Goal: Task Accomplishment & Management: Complete application form

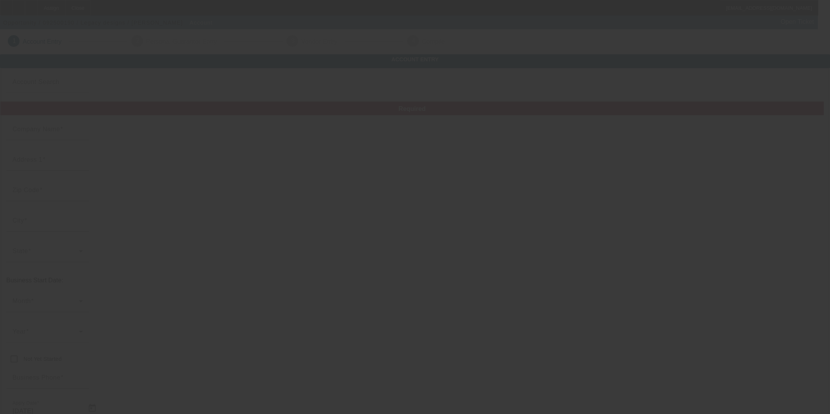
type input "Legacy designs"
type input "2838 Shoni Dr"
type input "32566"
type input "Navarre"
type input "[PHONE_NUMBER]"
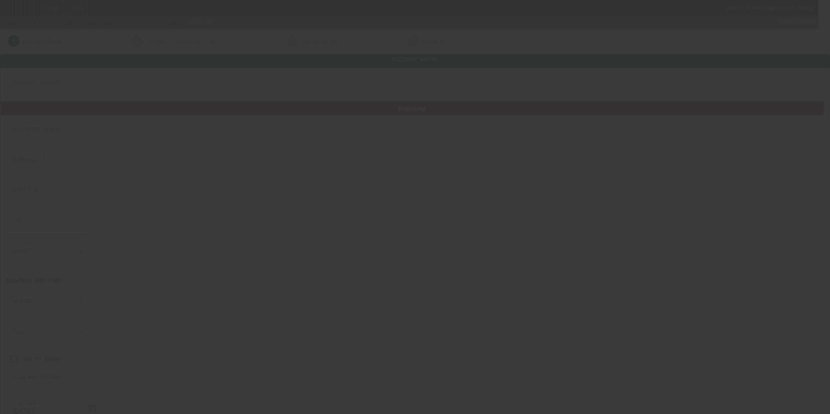
type input "[PERSON_NAME][EMAIL_ADDRESS][PERSON_NAME][DOMAIN_NAME]"
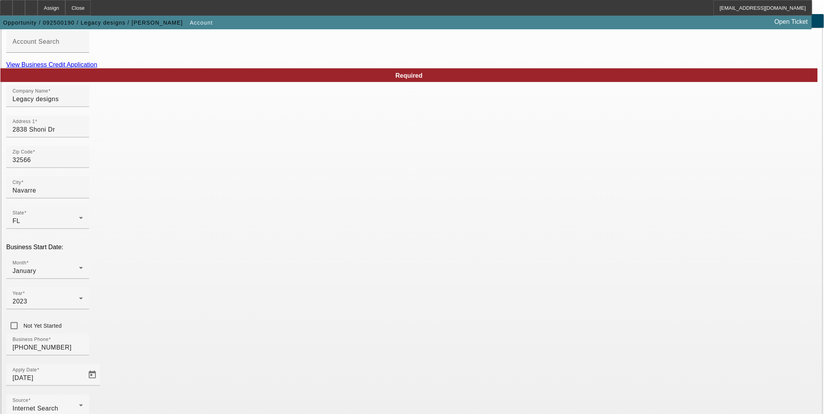
scroll to position [84, 0]
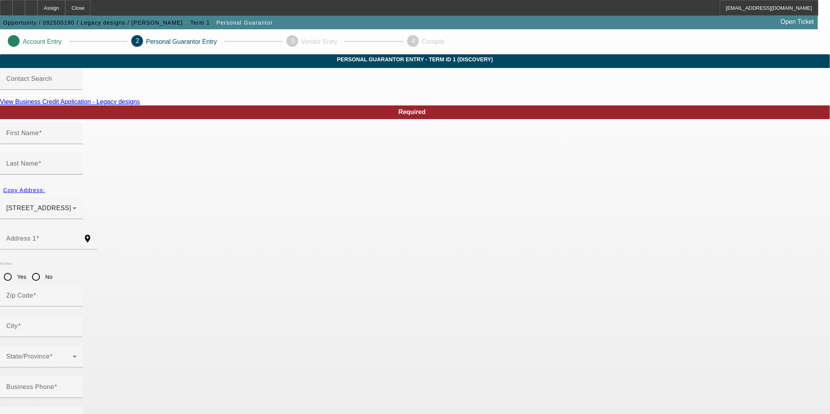
type input "Michael"
type input "Crockett"
type input "2838 Shoni Drive"
radio input "true"
type input "32566"
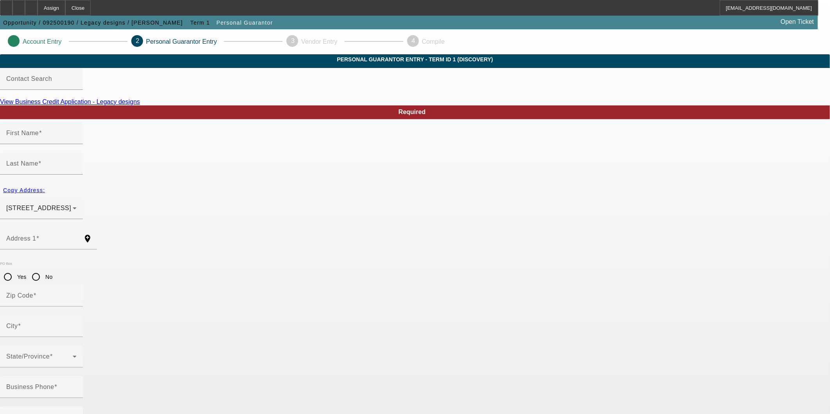
type input "Navarre"
type input "(985) 215-5333"
type input "100"
type input "435-97-7350"
type input "michael.crockett@ymail.com"
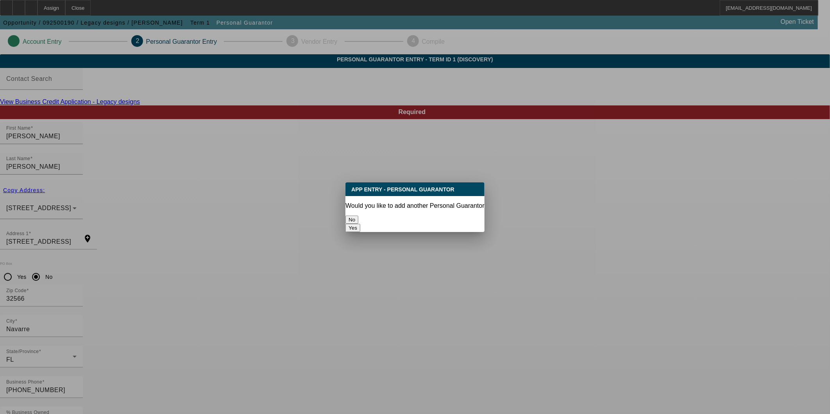
click at [359, 216] on button "No" at bounding box center [352, 220] width 13 height 8
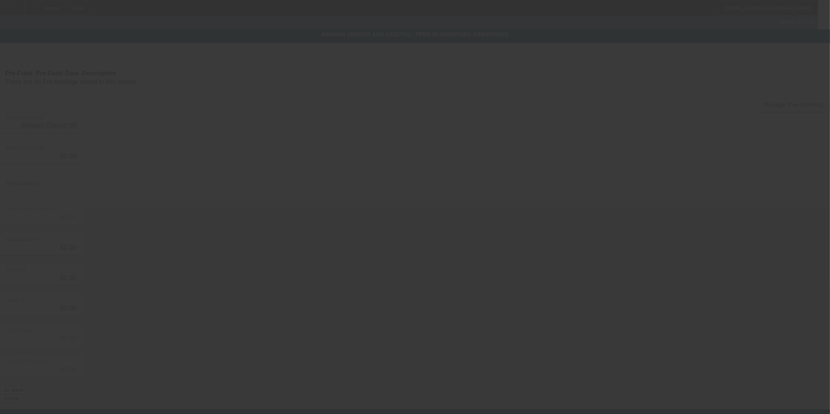
type input "$4,500.00"
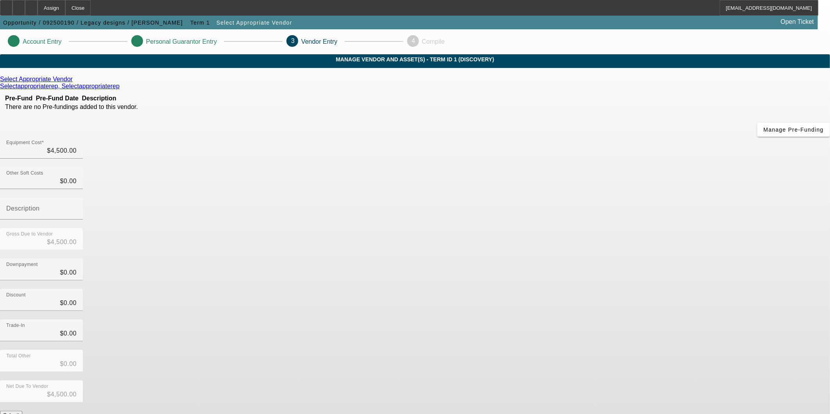
click at [22, 411] on button "Submit" at bounding box center [11, 415] width 22 height 8
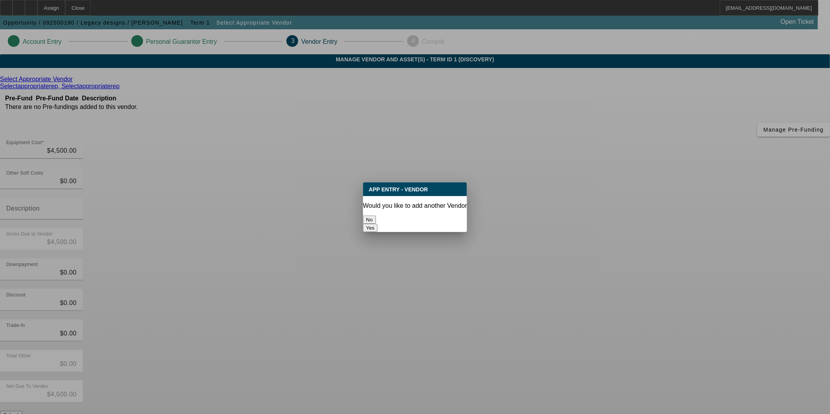
click at [376, 222] on button "No" at bounding box center [369, 220] width 13 height 8
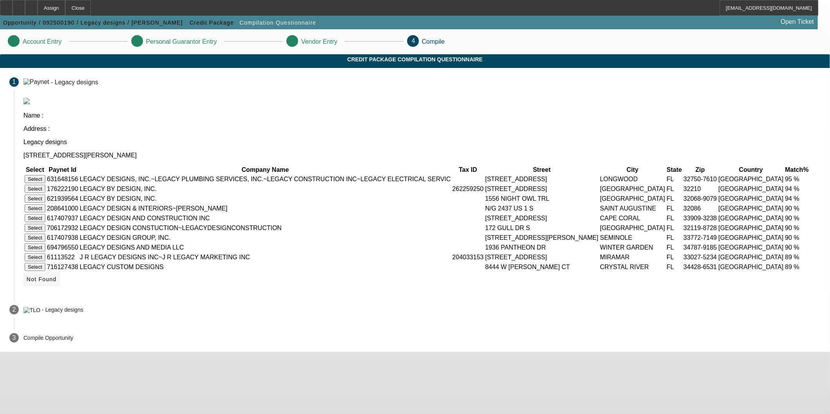
click at [27, 283] on icon at bounding box center [27, 279] width 0 height 6
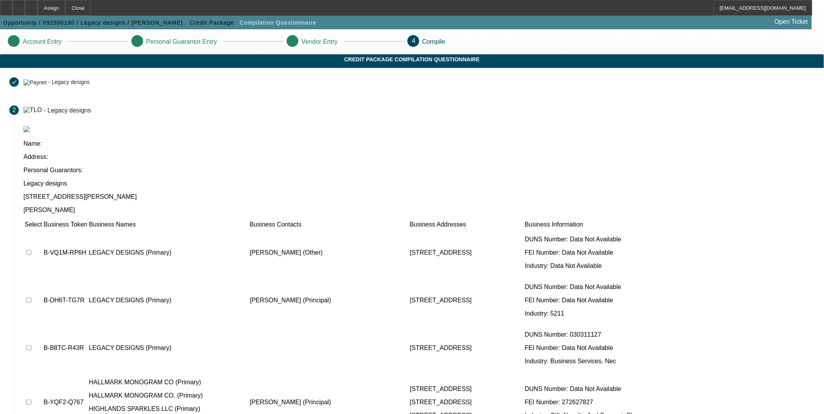
click at [31, 250] on input "checkbox" at bounding box center [28, 252] width 5 height 5
checkbox input "true"
click at [31, 298] on input "checkbox" at bounding box center [28, 300] width 5 height 5
checkbox input "true"
click at [42, 325] on td at bounding box center [33, 348] width 18 height 47
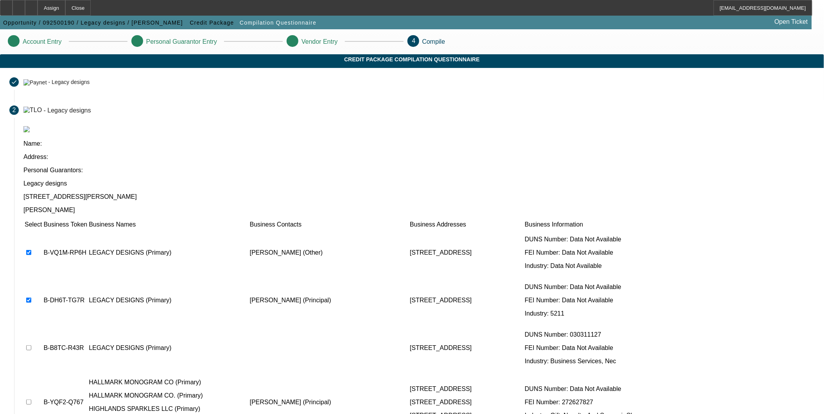
click at [31, 346] on input "checkbox" at bounding box center [28, 348] width 5 height 5
checkbox input "true"
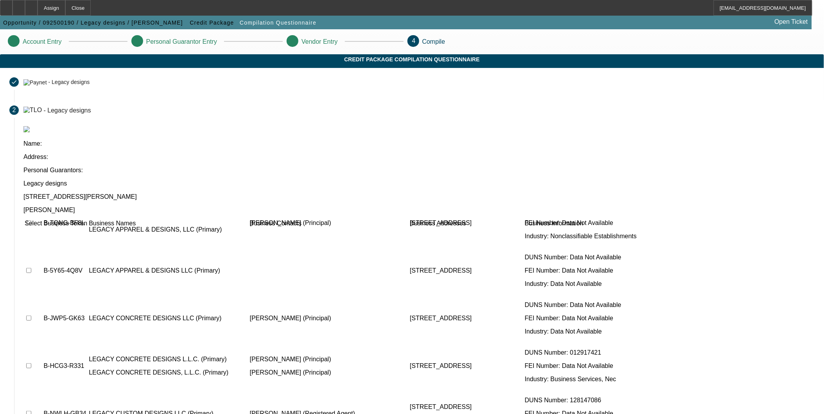
scroll to position [651, 0]
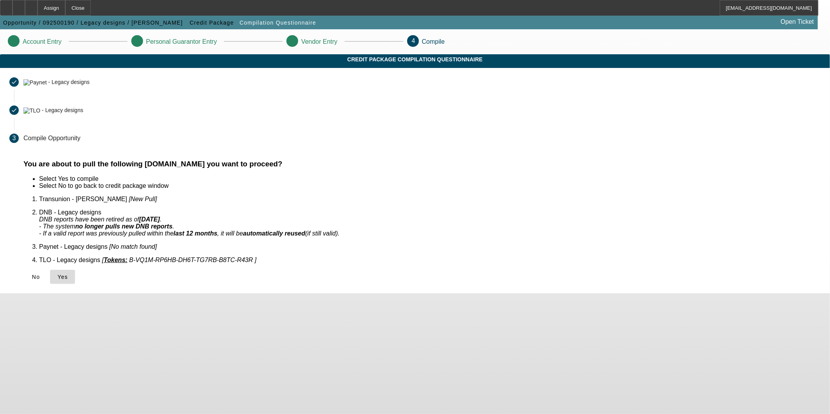
click at [68, 274] on span "Yes" at bounding box center [62, 277] width 11 height 6
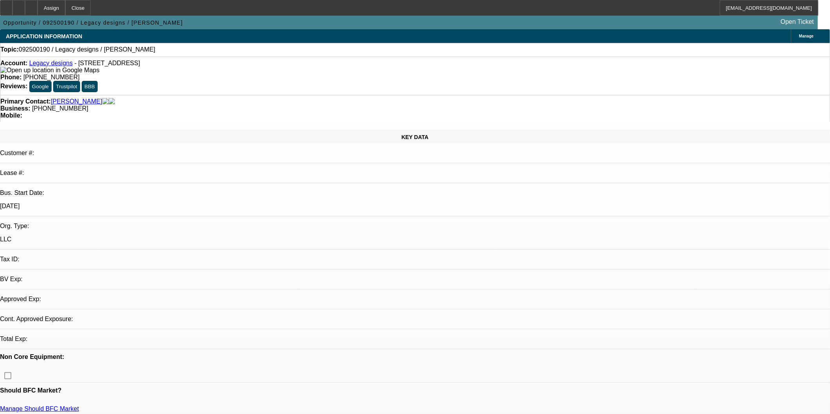
select select "0"
select select "2"
select select "0.1"
select select "4"
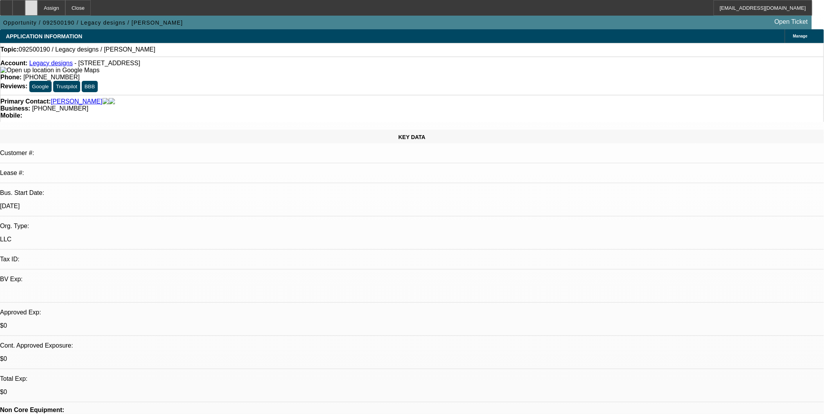
click at [38, 12] on div at bounding box center [31, 8] width 13 height 16
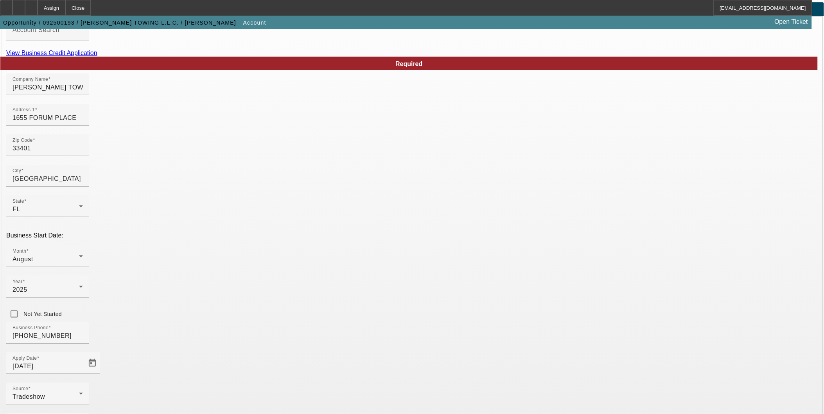
scroll to position [84, 0]
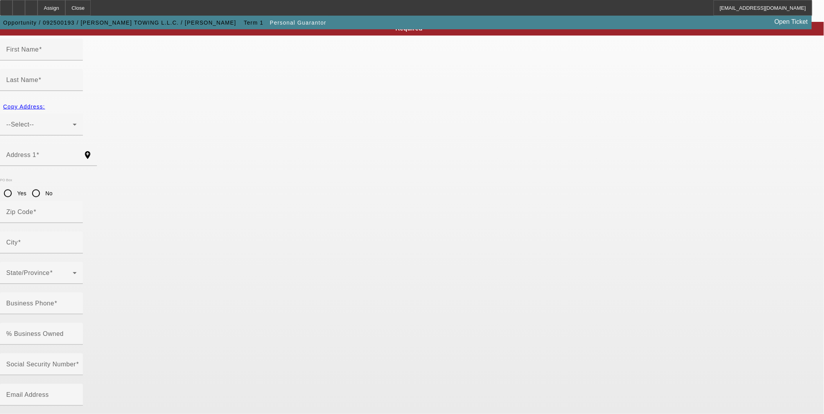
type input "Lillie"
type input "Jackson"
type input "502 Vision Court"
radio input "true"
type input "33418"
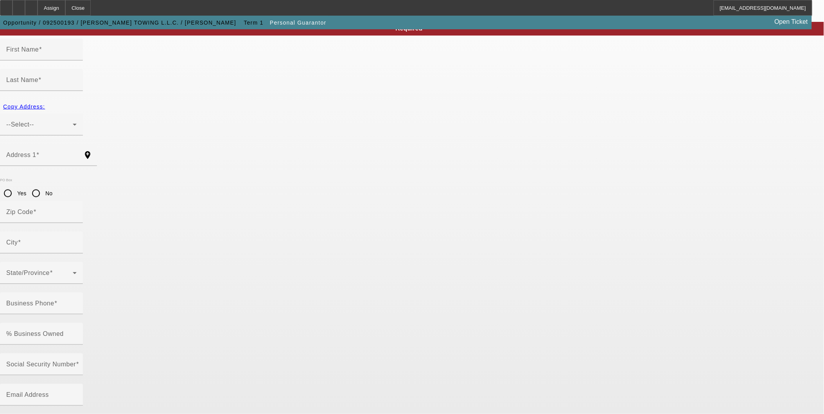
type input "Palm Beach Gardens"
type input "(561) 856-2113"
type input "50"
type input "261-77-0409"
type input "lpjackson2004@gmail.com"
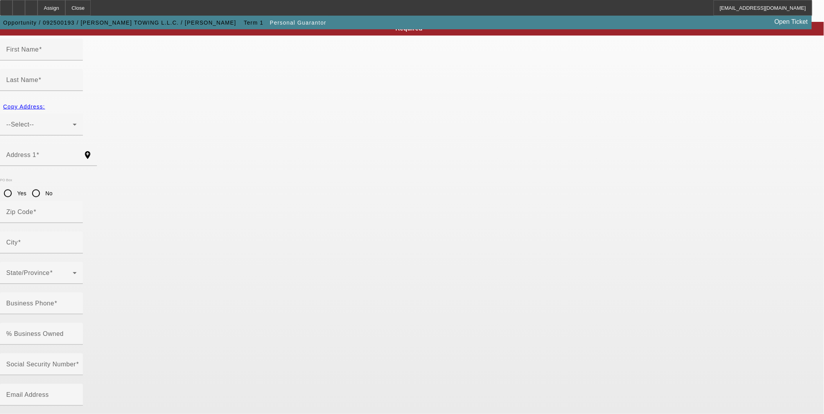
type input "(754) 457-5036"
type input "(817) 403-1081"
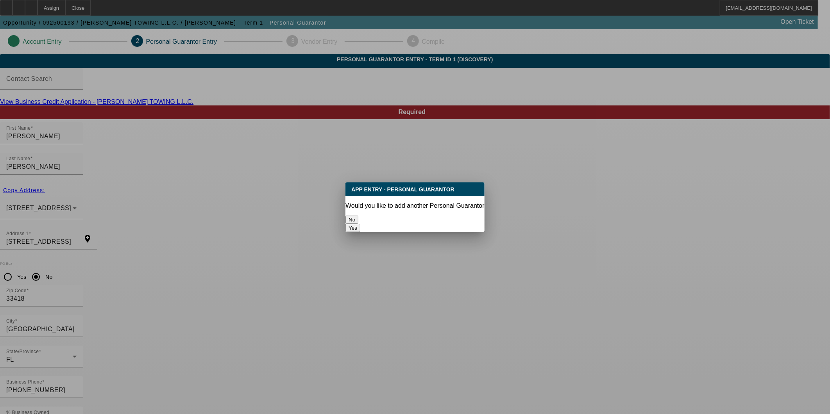
click at [359, 216] on button "No" at bounding box center [352, 220] width 13 height 8
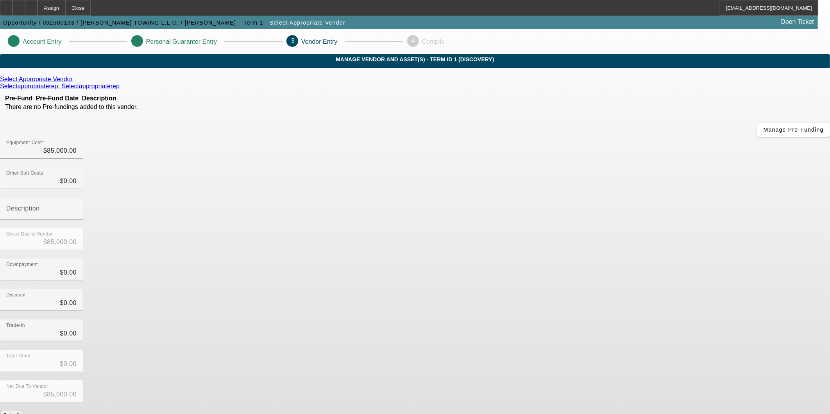
click at [22, 411] on button "Submit" at bounding box center [11, 415] width 22 height 8
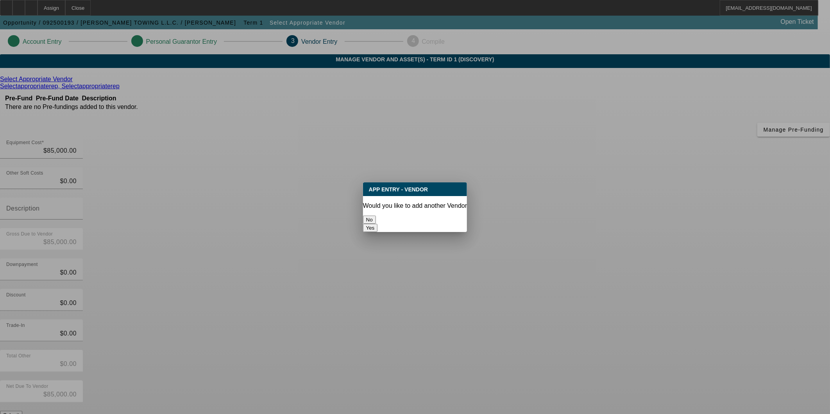
click at [376, 216] on button "No" at bounding box center [369, 220] width 13 height 8
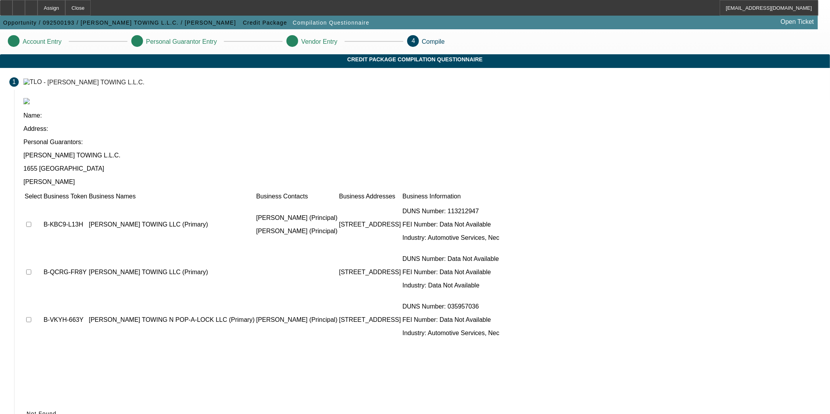
click at [42, 201] on td at bounding box center [33, 224] width 18 height 47
click at [31, 222] on input "checkbox" at bounding box center [28, 224] width 5 height 5
checkbox input "true"
click at [31, 270] on input "checkbox" at bounding box center [28, 272] width 5 height 5
checkbox input "true"
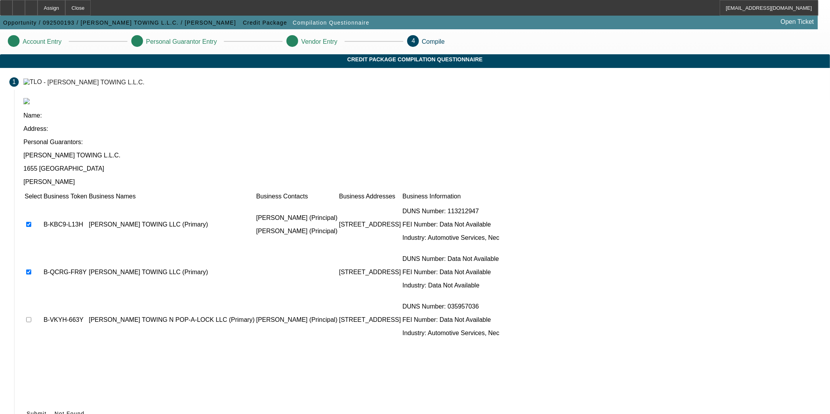
click at [31, 317] on input "checkbox" at bounding box center [28, 319] width 5 height 5
checkbox input "false"
click at [27, 411] on icon at bounding box center [27, 414] width 0 height 6
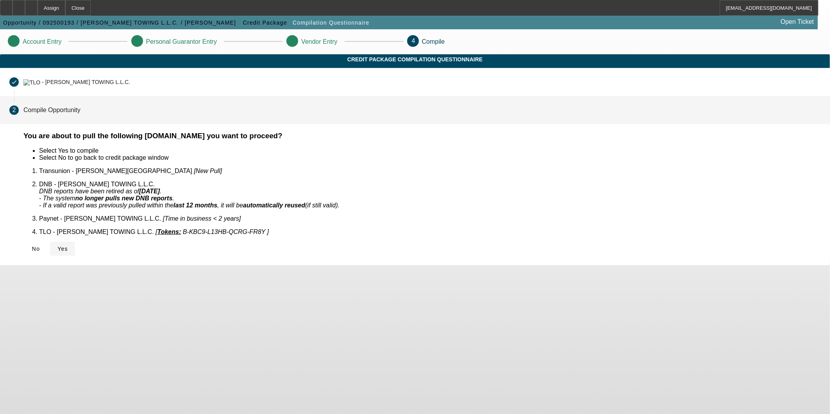
click at [68, 246] on span "Yes" at bounding box center [62, 249] width 11 height 6
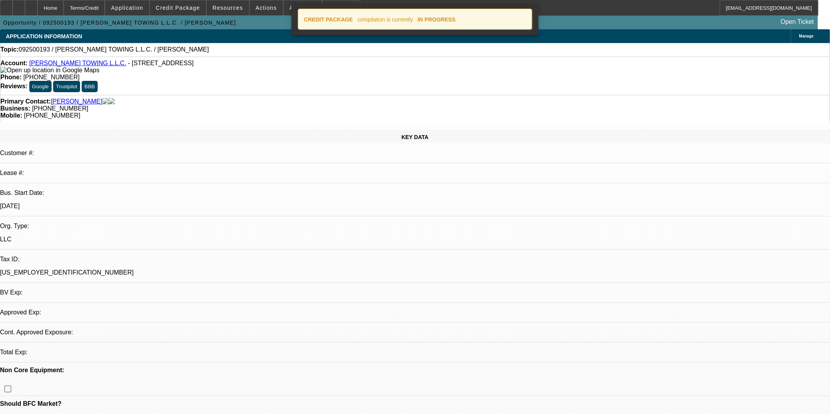
select select "0"
select select "2"
select select "0.1"
select select "4"
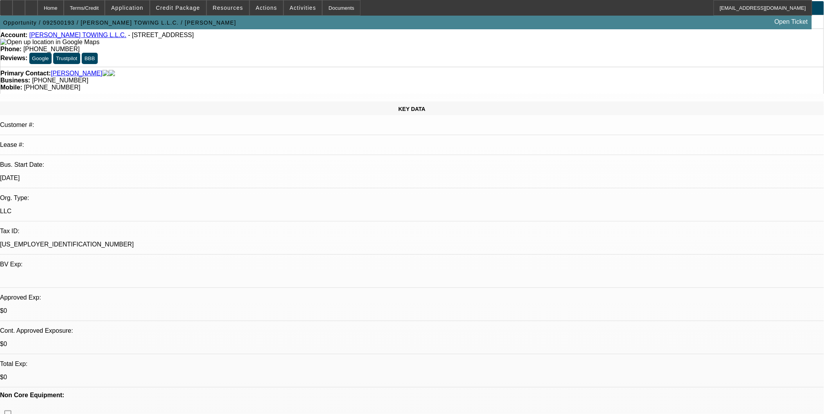
scroll to position [43, 0]
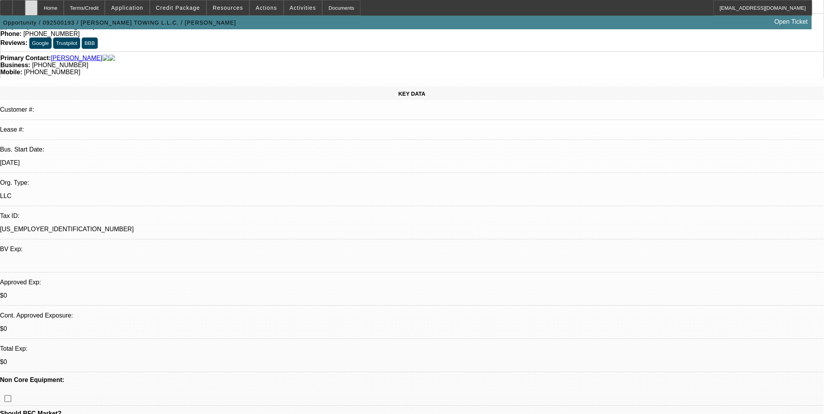
click at [38, 7] on div at bounding box center [31, 8] width 13 height 16
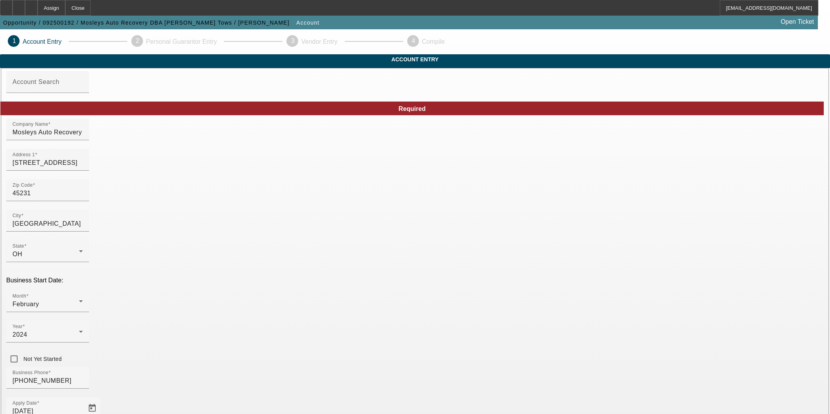
type input "9/9/2025"
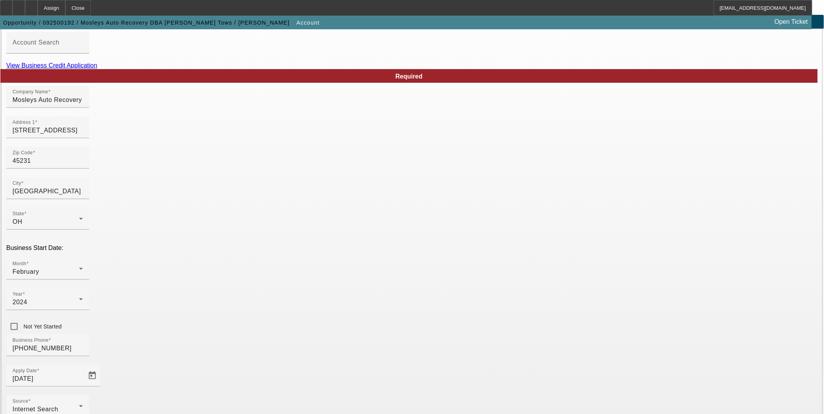
scroll to position [84, 0]
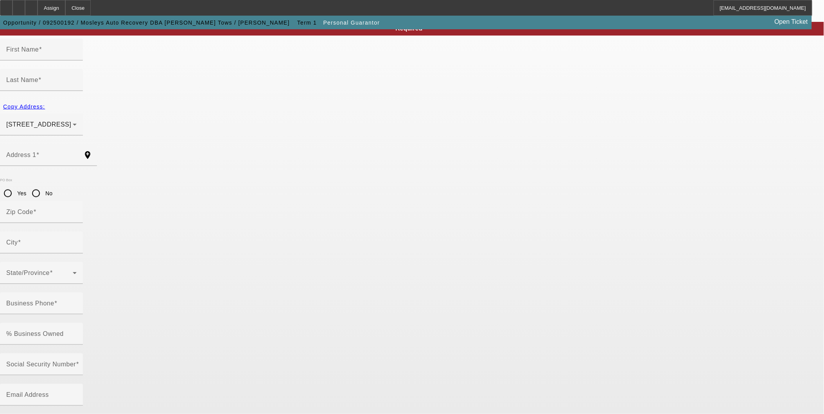
type input "Timothy"
type input "Mosley"
type input "1911 Greenup Street"
radio input "true"
type input "41011"
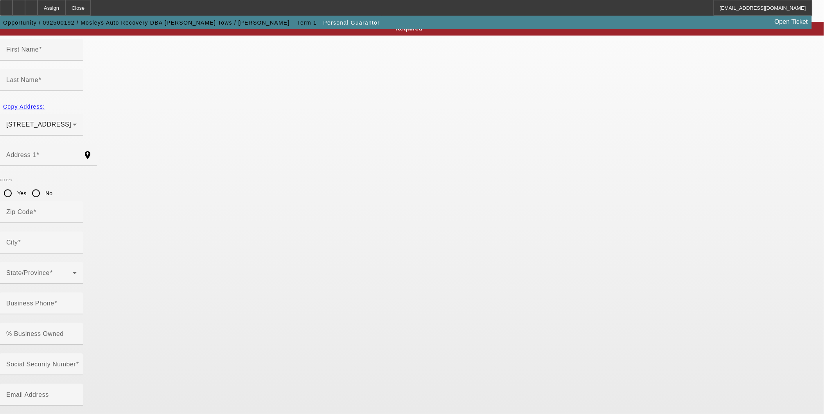
type input "Covington"
type input "(513) 928-2886"
type input "100"
type input "302-80-4252"
type input "mrworkhardplay2@gmail.com"
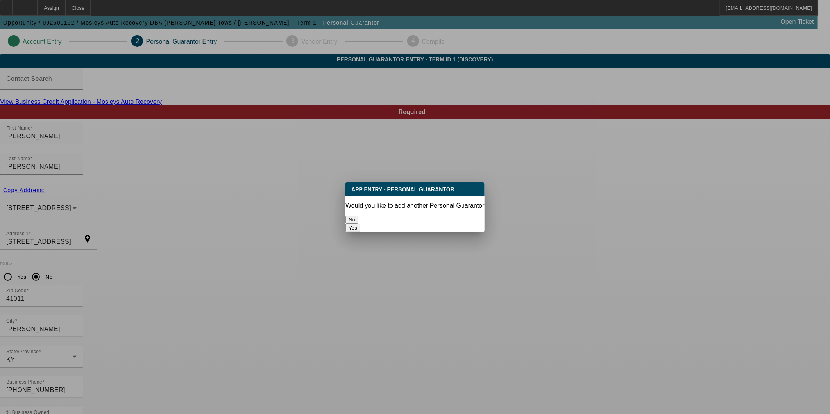
click at [359, 216] on button "No" at bounding box center [352, 220] width 13 height 8
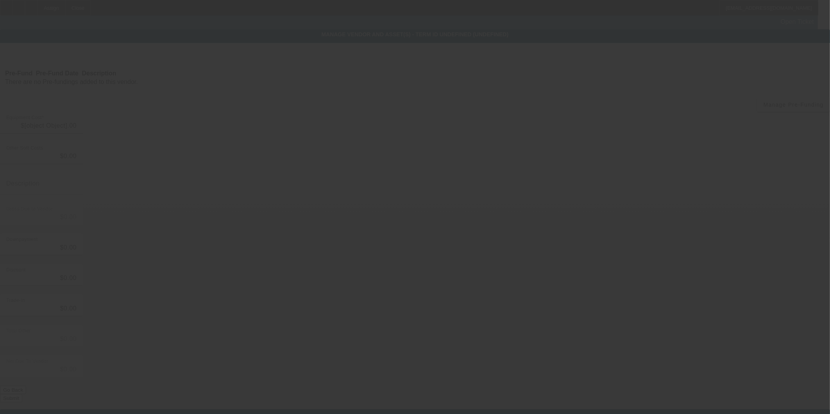
type input "$45,000.00"
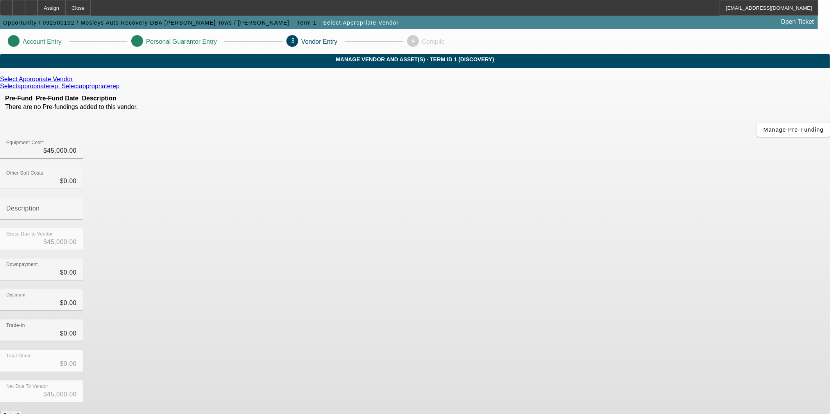
click at [590, 345] on form "Select Appropriate Vendor Selectappropriaterep, Selectappropriaterep Pre-Fund P…" at bounding box center [415, 267] width 830 height 382
click at [22, 411] on button "Submit" at bounding box center [11, 415] width 22 height 8
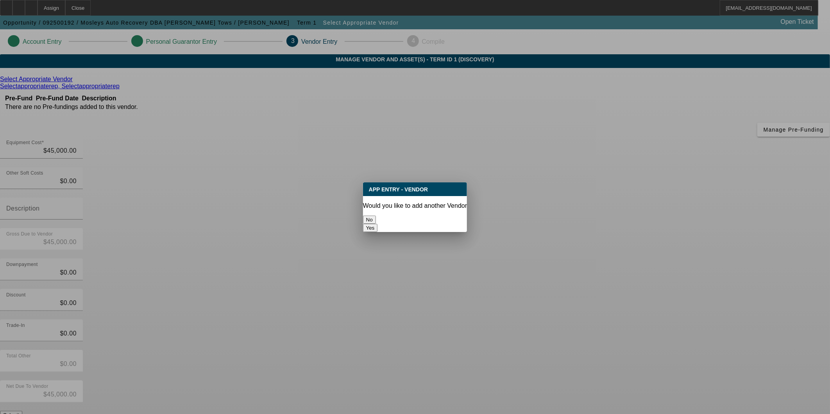
click at [376, 220] on button "No" at bounding box center [369, 220] width 13 height 8
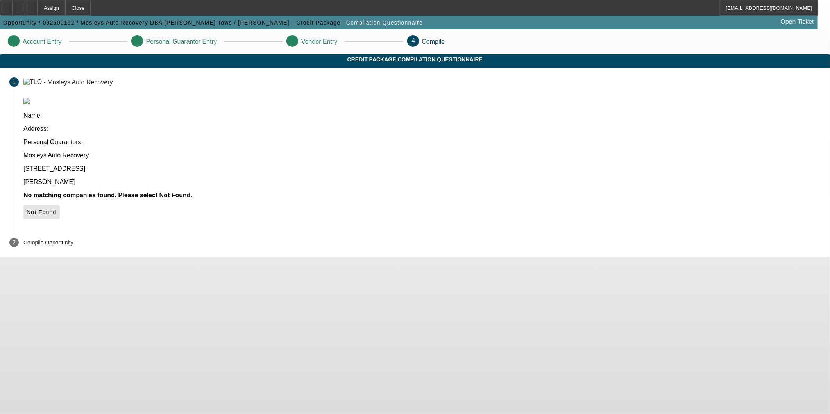
drag, startPoint x: 610, startPoint y: 154, endPoint x: 502, endPoint y: 154, distance: 108.7
click at [27, 209] on icon at bounding box center [27, 212] width 0 height 6
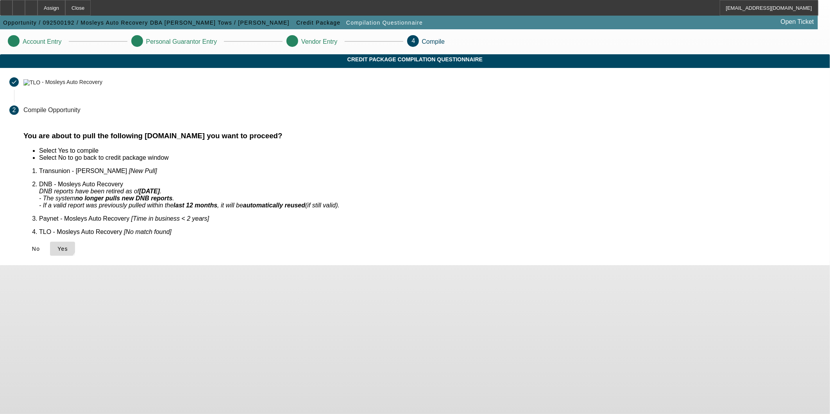
click at [57, 246] on icon at bounding box center [57, 249] width 0 height 6
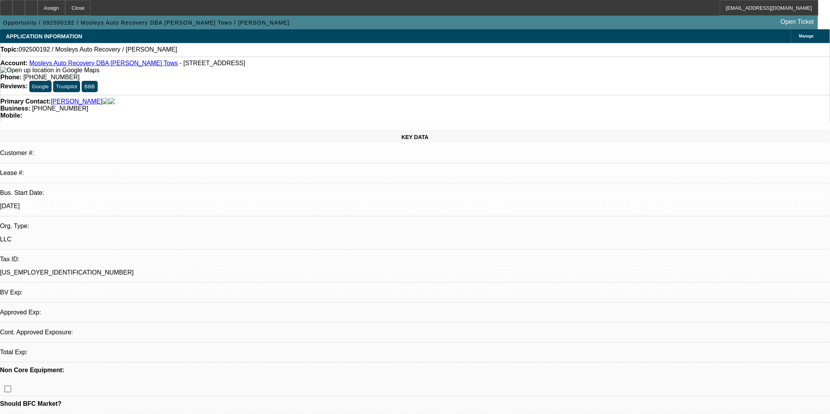
select select "0"
select select "2"
select select "0.1"
select select "1"
select select "2"
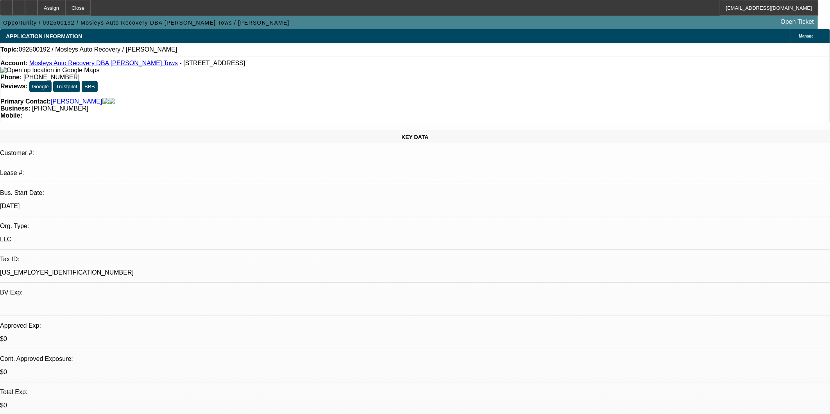
select select "4"
click at [38, 7] on div at bounding box center [31, 8] width 13 height 16
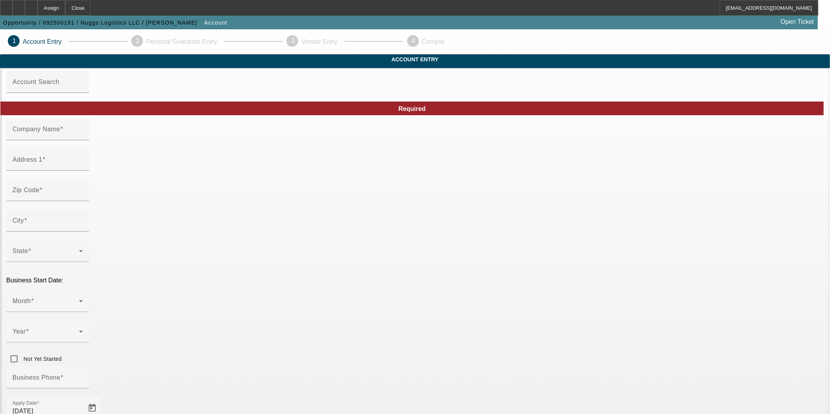
type input "Nuggs Logistics LLC"
type input "238 N Cottage Hill Rd"
type input "32805"
type input "Orlando"
type input "(407) 364-9458"
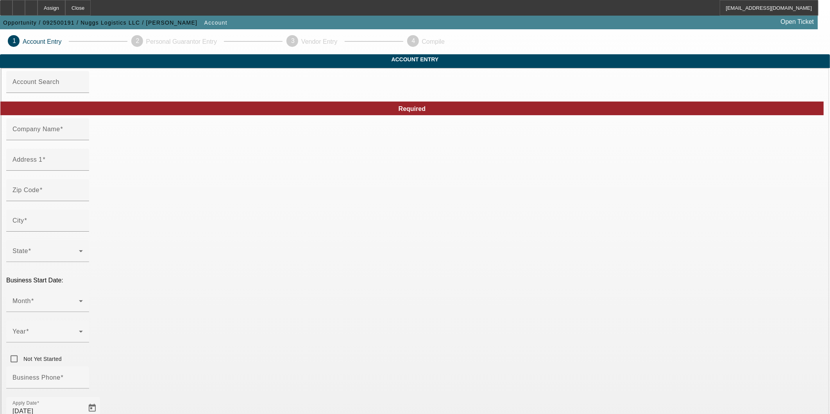
type input "nuggslogistics@gmail.com"
type input "39-4028125"
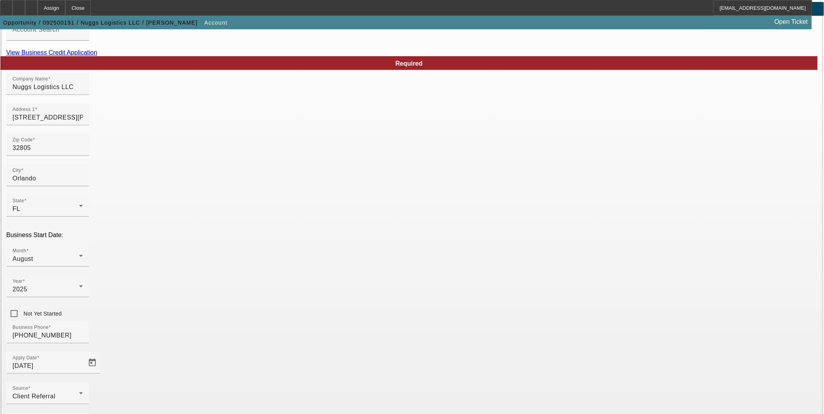
scroll to position [84, 0]
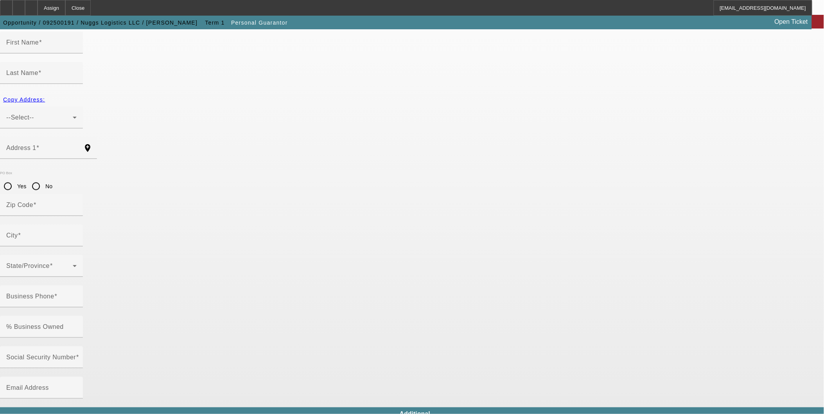
type input "Stephanie"
type input "Harman"
type input "3758 West D Judge Drive"
radio input "true"
type input "32808"
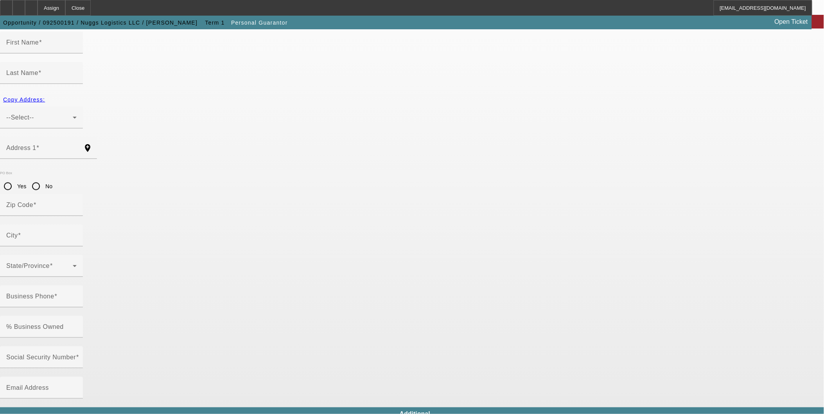
type input "Orlando"
type input "100"
type input "265-63-2021"
type input "nuggslogistics@gmail.com"
type input "Apt 107"
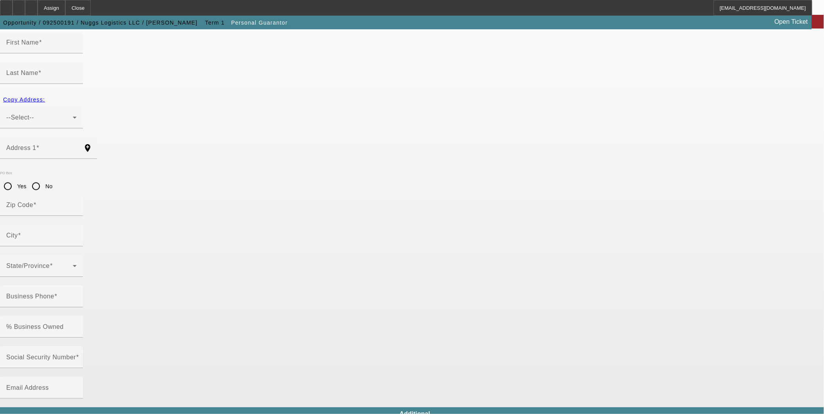
type input "(407) 364-9458"
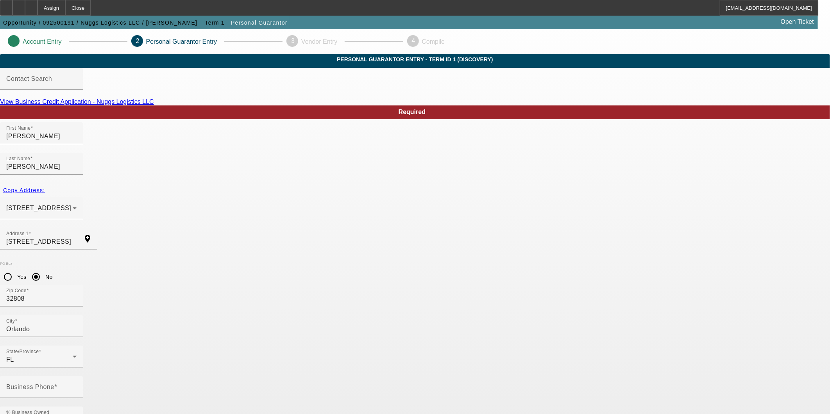
click at [154, 105] on link "View Business Credit Application - Nuggs Logistics LLC" at bounding box center [77, 102] width 154 height 7
click at [54, 384] on mat-label "Business Phone" at bounding box center [30, 387] width 48 height 7
click at [77, 386] on input "Business Phone" at bounding box center [41, 390] width 70 height 9
type input "(407) 364-9458"
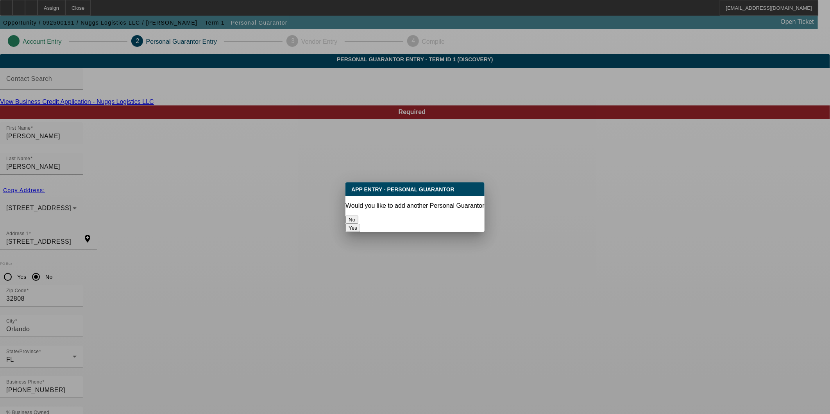
click at [359, 217] on button "No" at bounding box center [352, 220] width 13 height 8
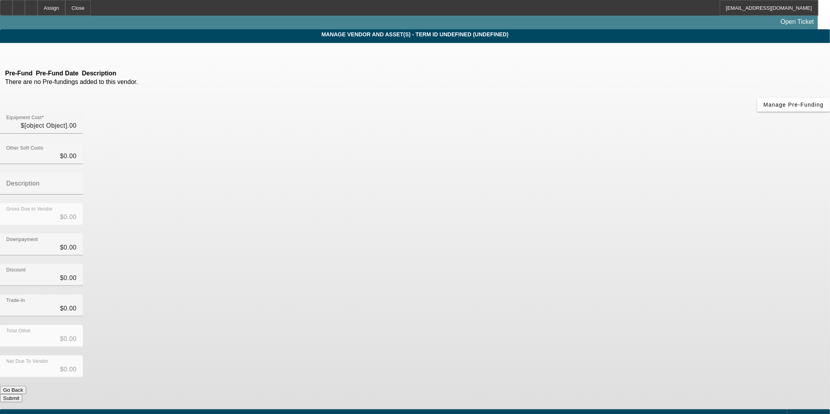
type input "$33,000.00"
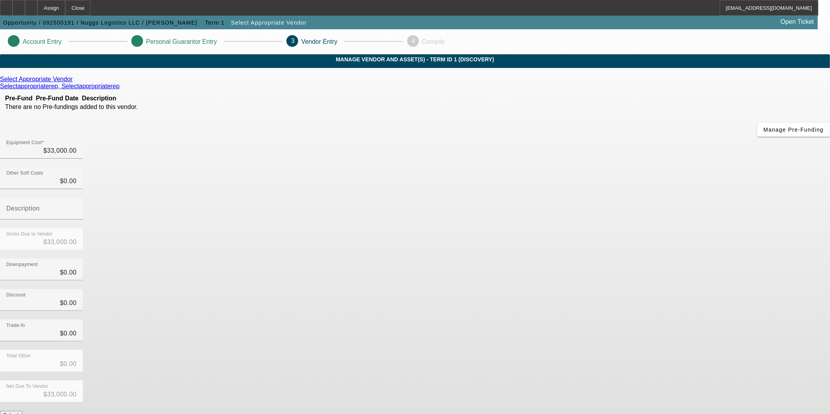
click at [22, 411] on button "Submit" at bounding box center [11, 415] width 22 height 8
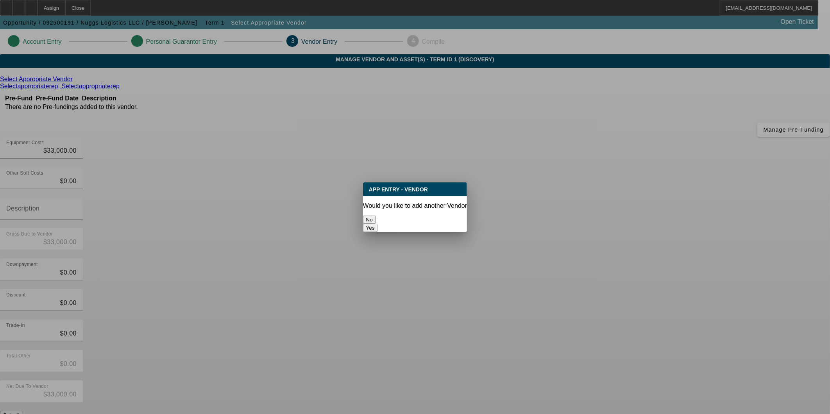
click at [376, 216] on button "No" at bounding box center [369, 220] width 13 height 8
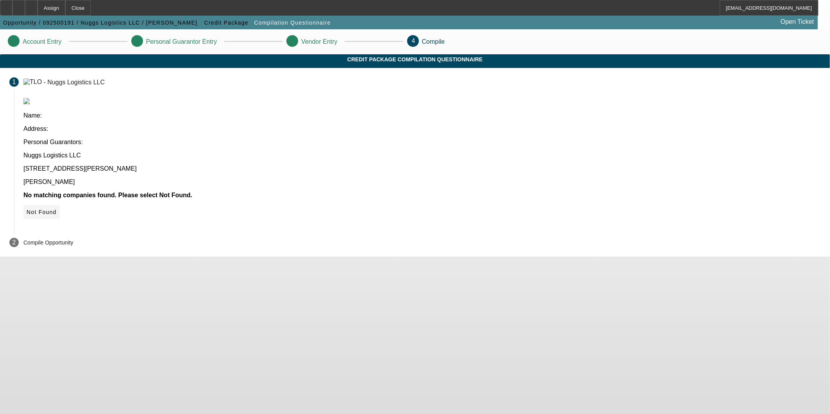
click at [57, 209] on span "Not Found" at bounding box center [42, 212] width 30 height 6
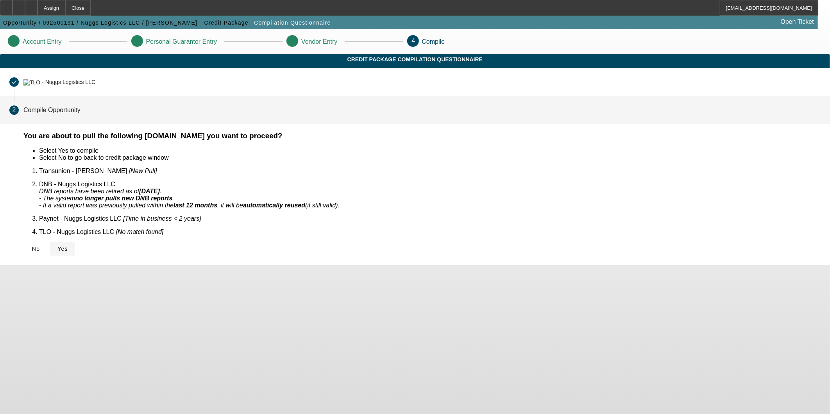
click at [75, 240] on span at bounding box center [62, 249] width 25 height 19
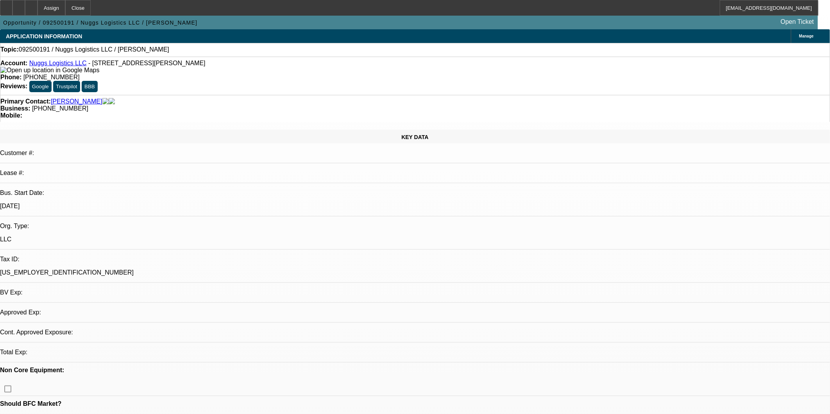
select select "0"
select select "2"
select select "0.1"
select select "4"
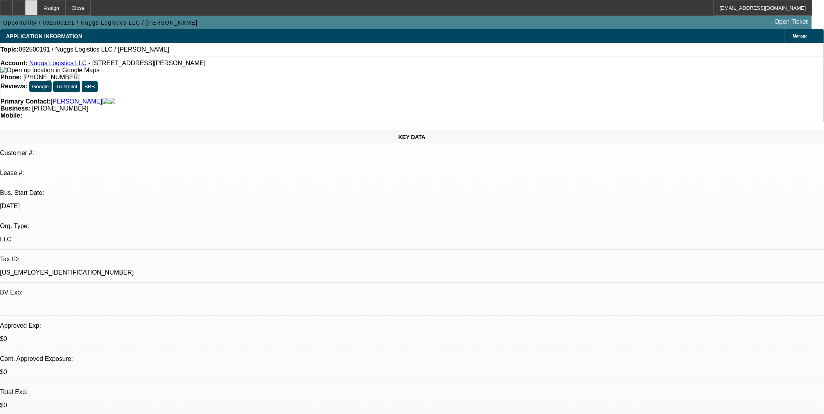
click at [38, 8] on div at bounding box center [31, 8] width 13 height 16
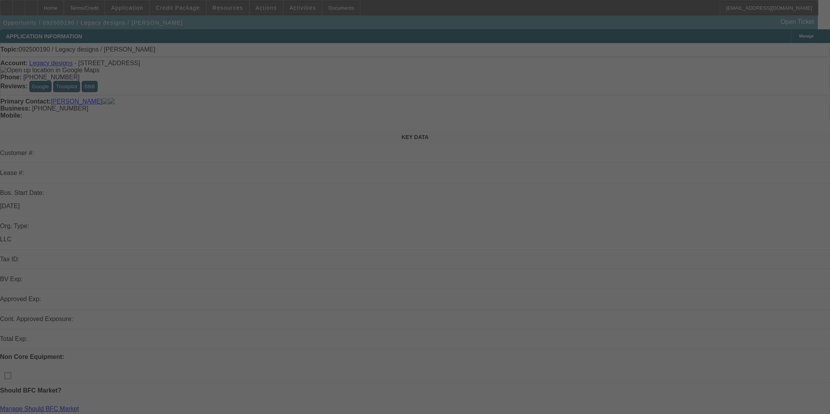
select select "0"
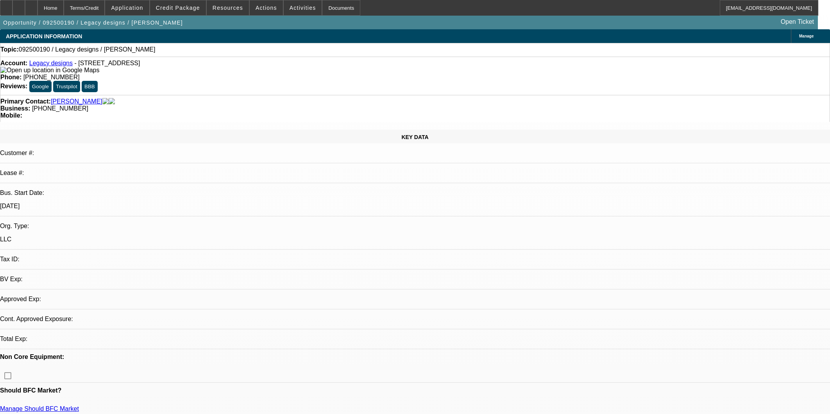
select select "2"
select select "0.1"
select select "4"
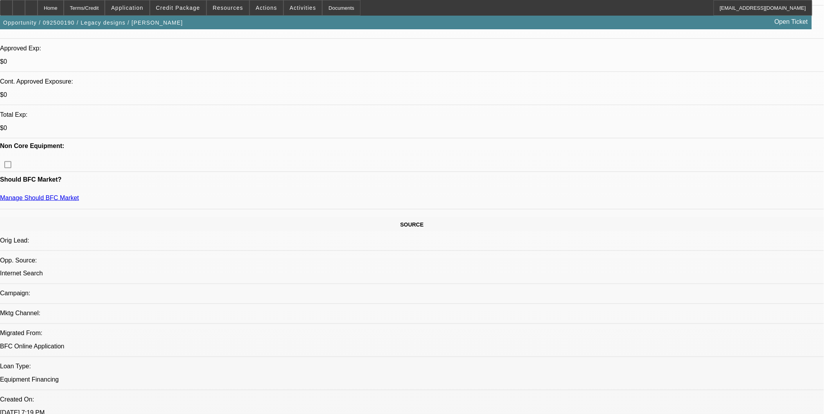
scroll to position [217, 0]
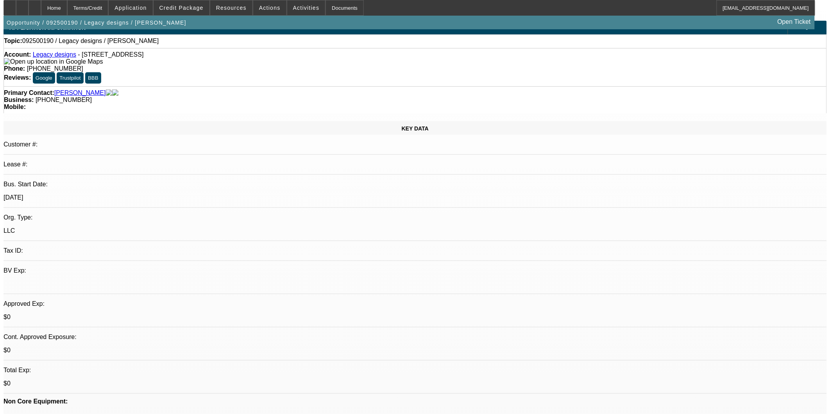
scroll to position [0, 0]
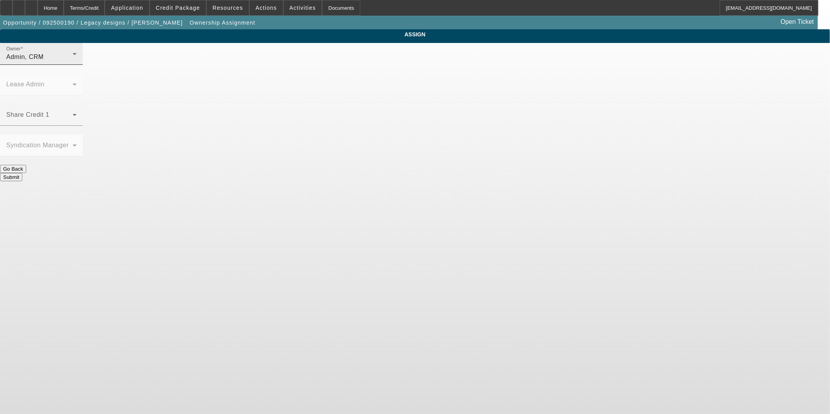
click at [73, 62] on div "Admin, CRM" at bounding box center [39, 56] width 66 height 9
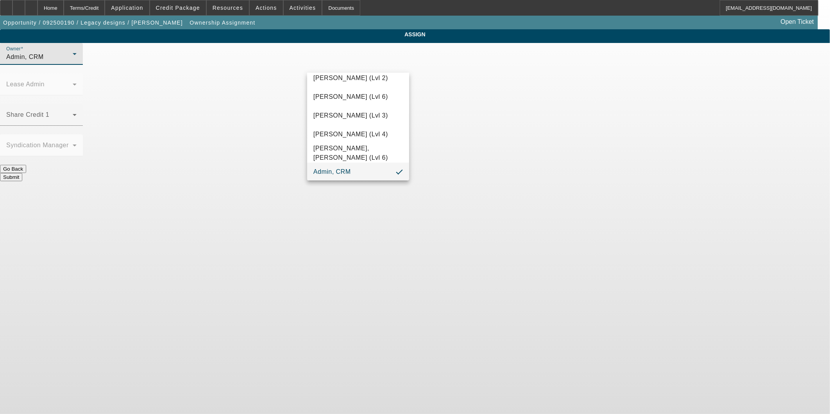
scroll to position [41, 0]
click at [368, 99] on span "[PERSON_NAME] (Lvl 21)" at bounding box center [353, 101] width 78 height 9
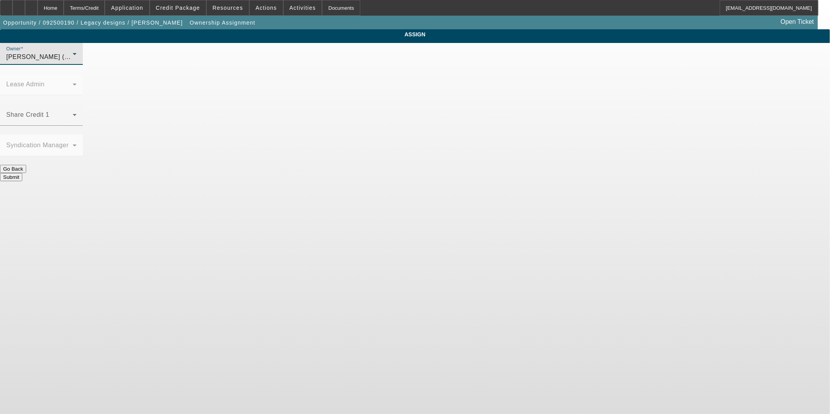
click at [22, 173] on button "Submit" at bounding box center [11, 177] width 22 height 8
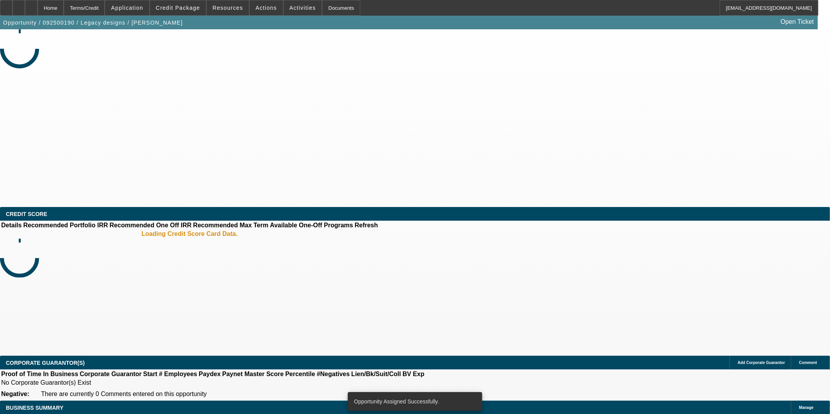
select select "0"
select select "2"
select select "0.1"
select select "4"
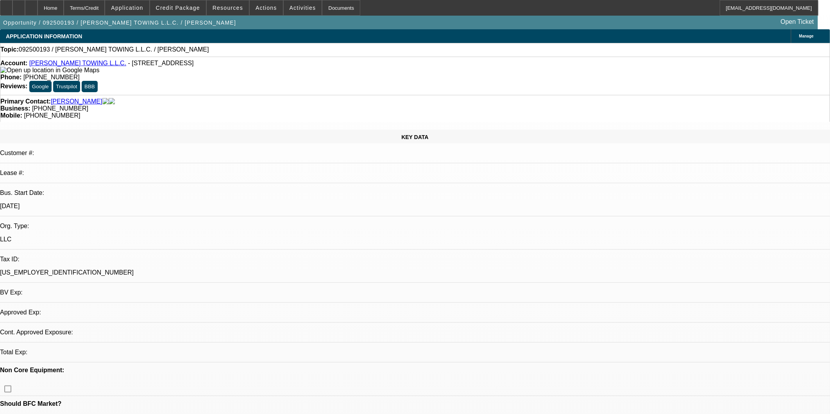
select select "0"
select select "2"
select select "0.1"
select select "1"
select select "2"
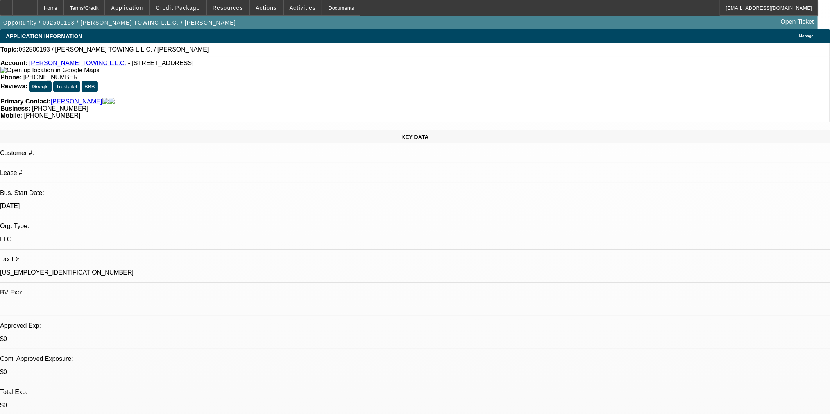
select select "4"
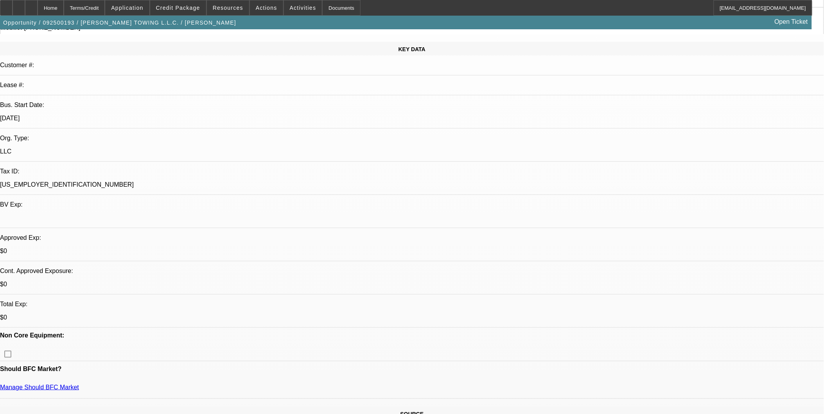
scroll to position [130, 0]
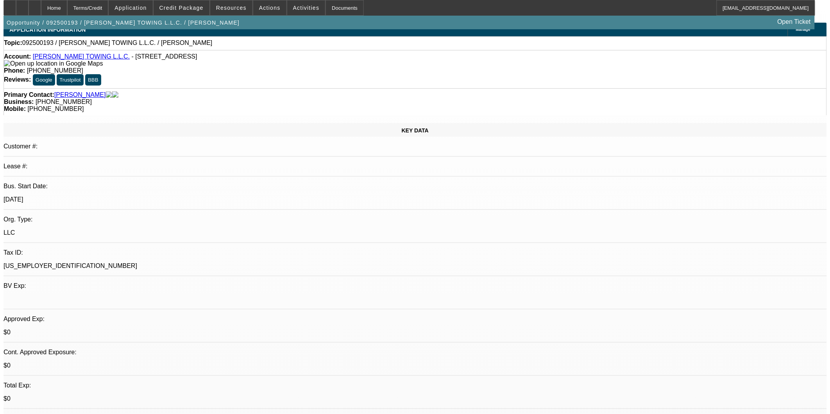
scroll to position [0, 0]
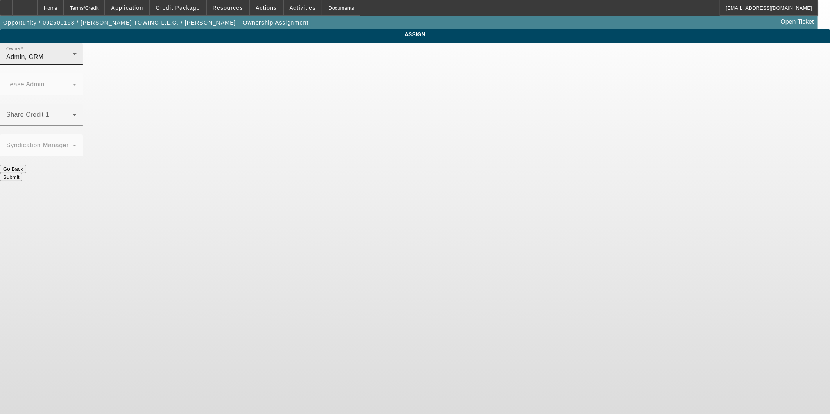
click at [73, 62] on div "Admin, CRM" at bounding box center [39, 56] width 66 height 9
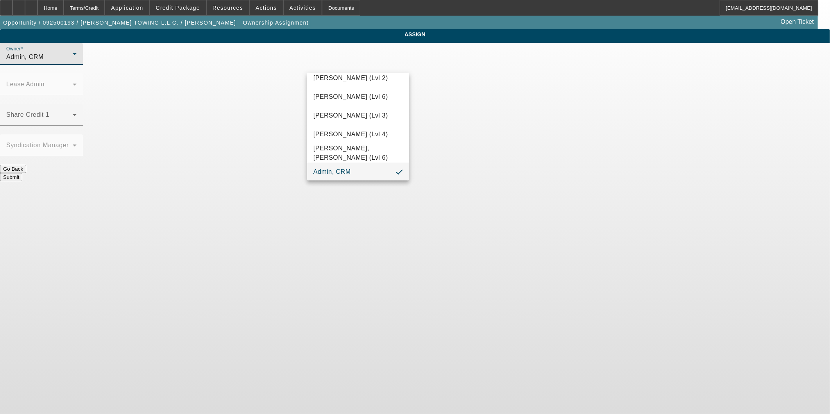
scroll to position [135, 0]
click at [373, 101] on mat-option "Cane, Chase (Lvl 4)" at bounding box center [358, 101] width 102 height 19
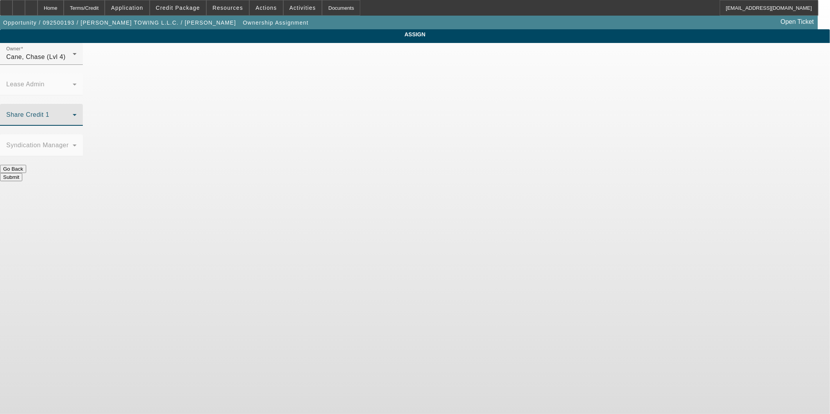
click at [73, 113] on span at bounding box center [39, 117] width 66 height 9
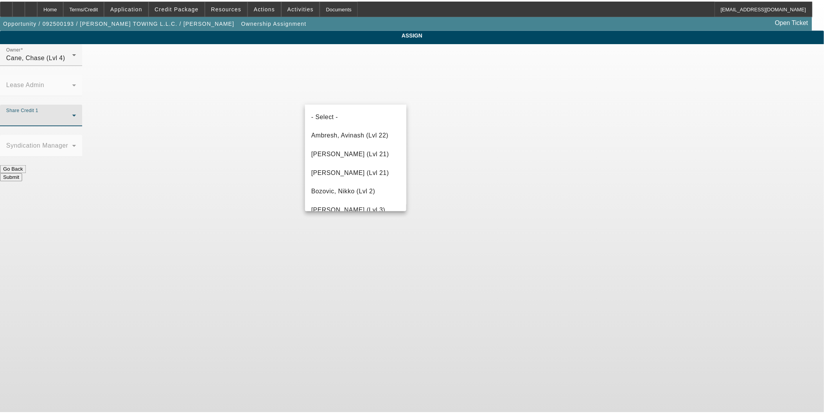
scroll to position [177, 0]
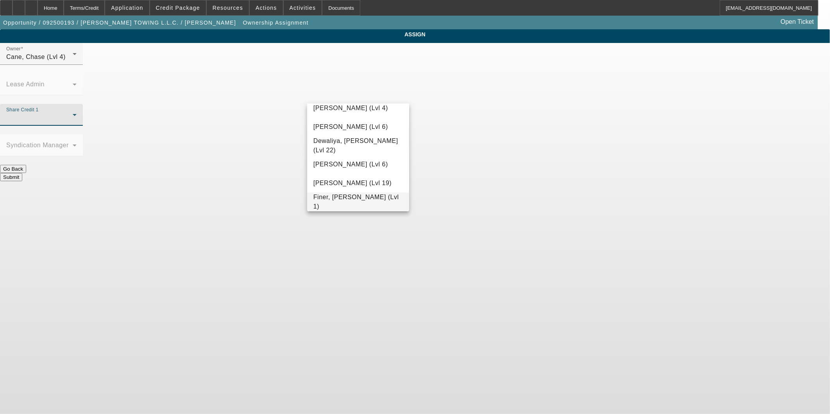
click at [360, 199] on span "Finer, [PERSON_NAME] (Lvl 1)" at bounding box center [359, 202] width 90 height 19
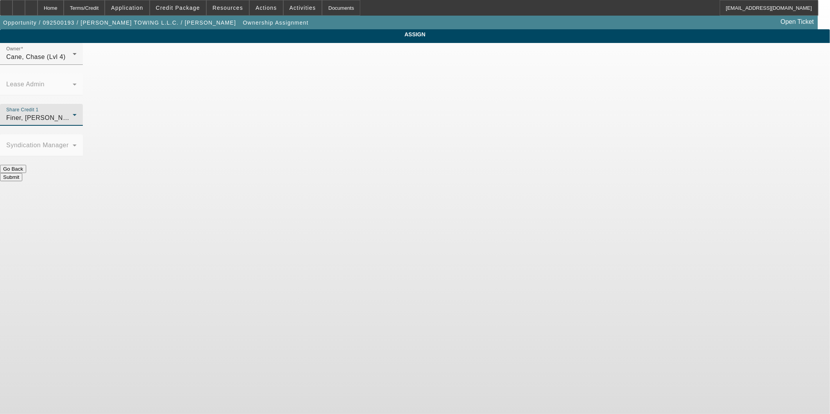
click at [433, 173] on div "Submit" at bounding box center [415, 177] width 830 height 8
click at [22, 173] on button "Submit" at bounding box center [11, 177] width 22 height 8
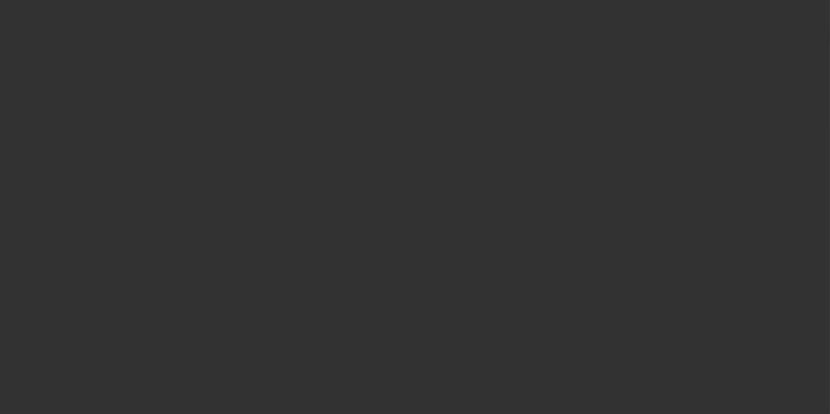
select select "0"
select select "2"
select select "0.1"
select select "4"
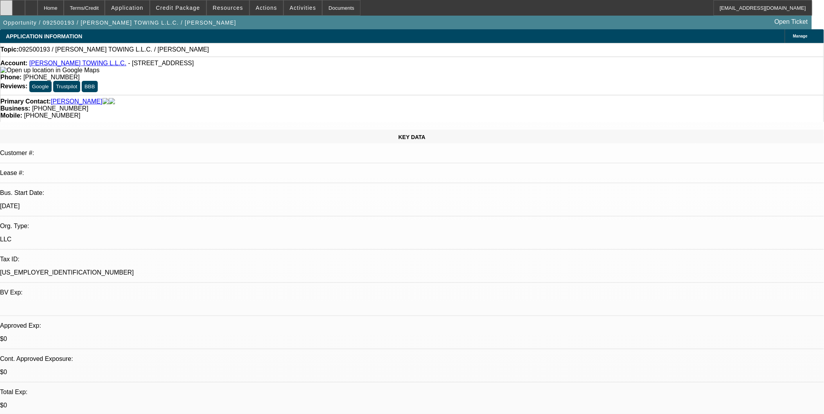
click at [13, 13] on div at bounding box center [6, 8] width 13 height 16
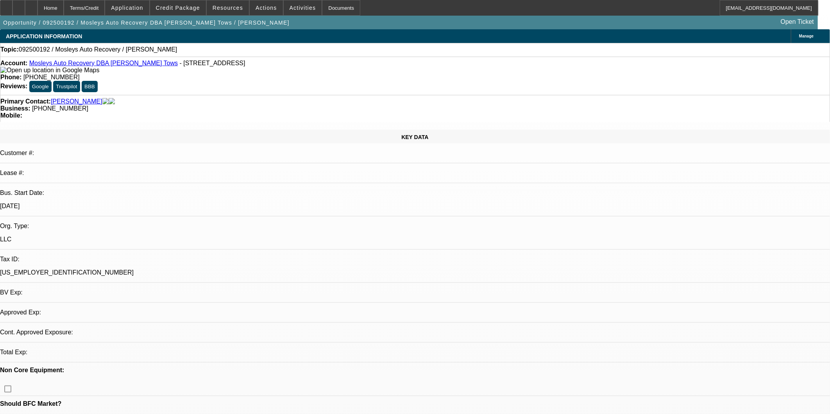
select select "0"
select select "2"
select select "0.1"
select select "4"
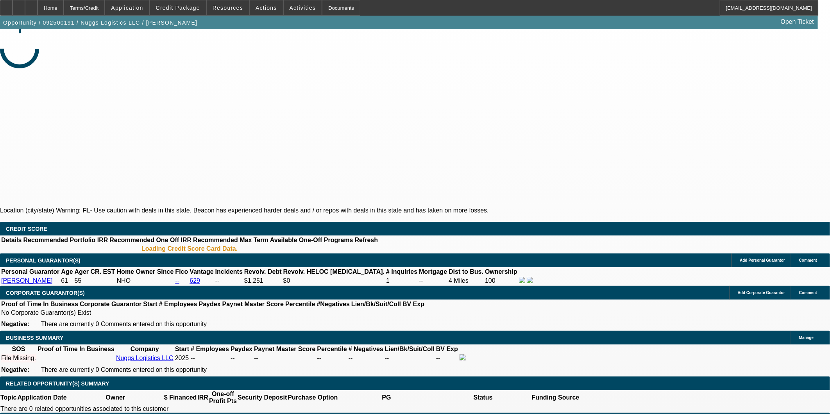
select select "0"
select select "2"
select select "0.1"
select select "4"
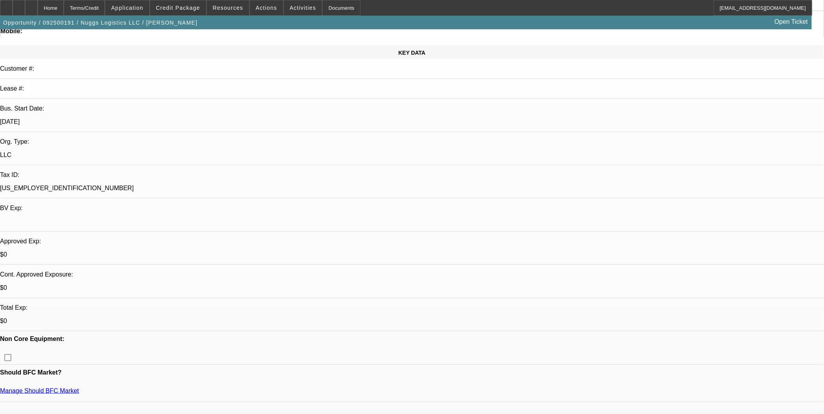
scroll to position [87, 0]
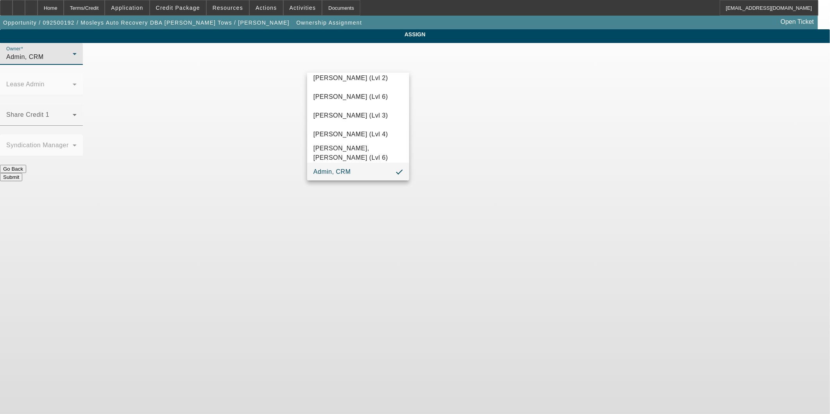
scroll to position [41, 0]
click at [366, 95] on mat-option "[PERSON_NAME] (Lvl 21)" at bounding box center [358, 101] width 102 height 19
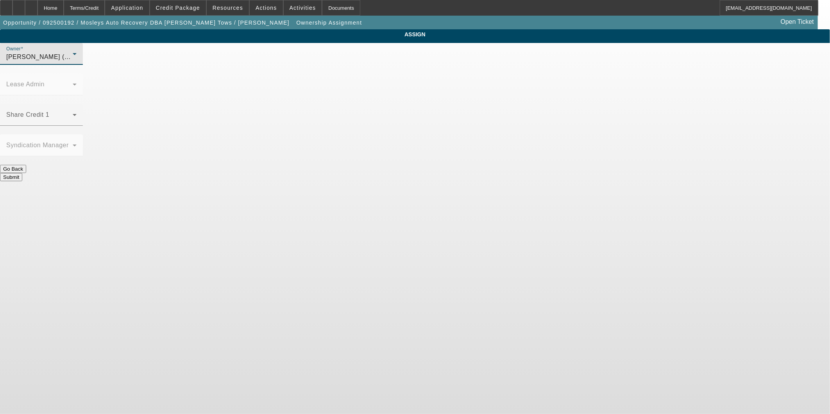
click at [22, 173] on button "Submit" at bounding box center [11, 177] width 22 height 8
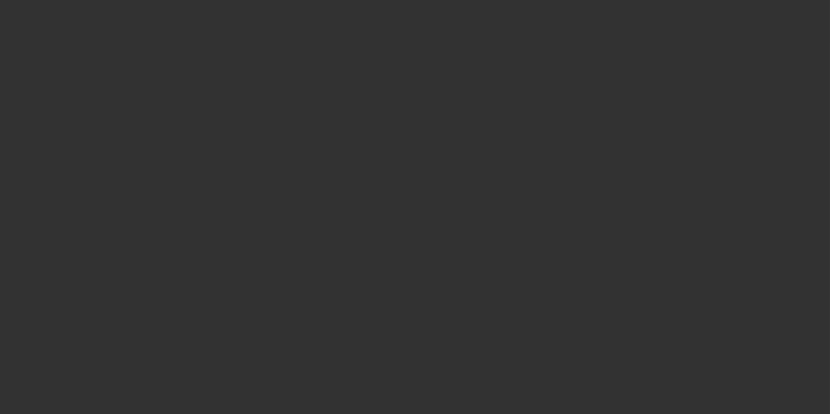
select select "0"
select select "2"
select select "0.1"
select select "4"
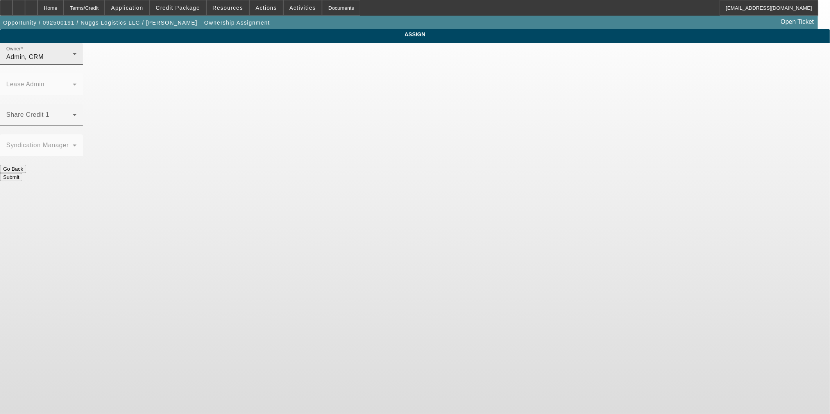
click at [73, 62] on div "Admin, CRM" at bounding box center [39, 56] width 66 height 9
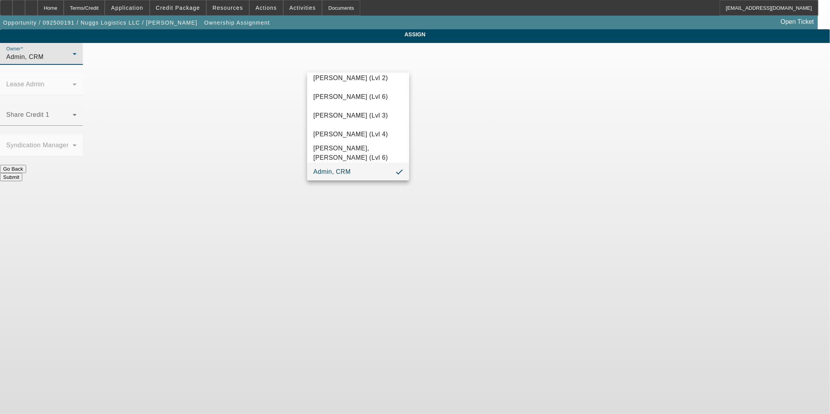
scroll to position [41, 0]
click at [352, 102] on span "[PERSON_NAME] (Lvl 21)" at bounding box center [353, 101] width 78 height 9
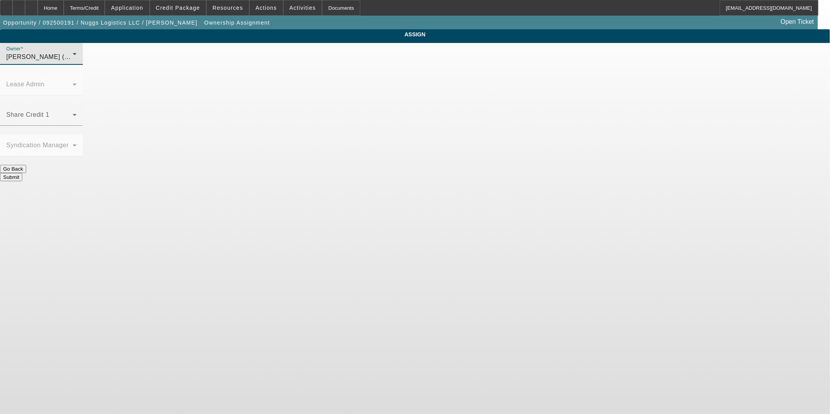
click at [22, 173] on button "Submit" at bounding box center [11, 177] width 22 height 8
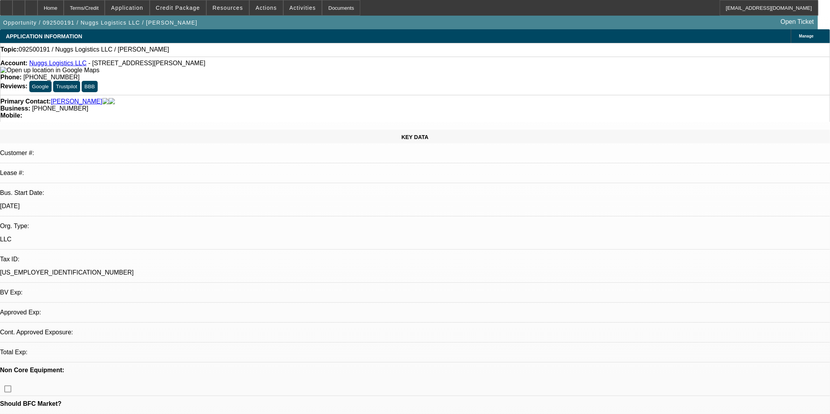
select select "0"
select select "2"
select select "0.1"
select select "4"
